Goal: Find specific page/section: Find specific page/section

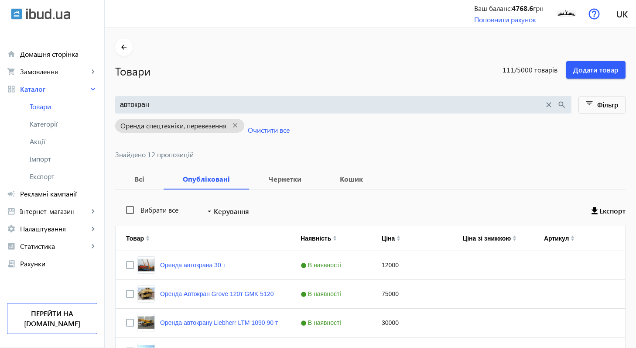
scroll to position [0, 7]
